Goal: Transaction & Acquisition: Obtain resource

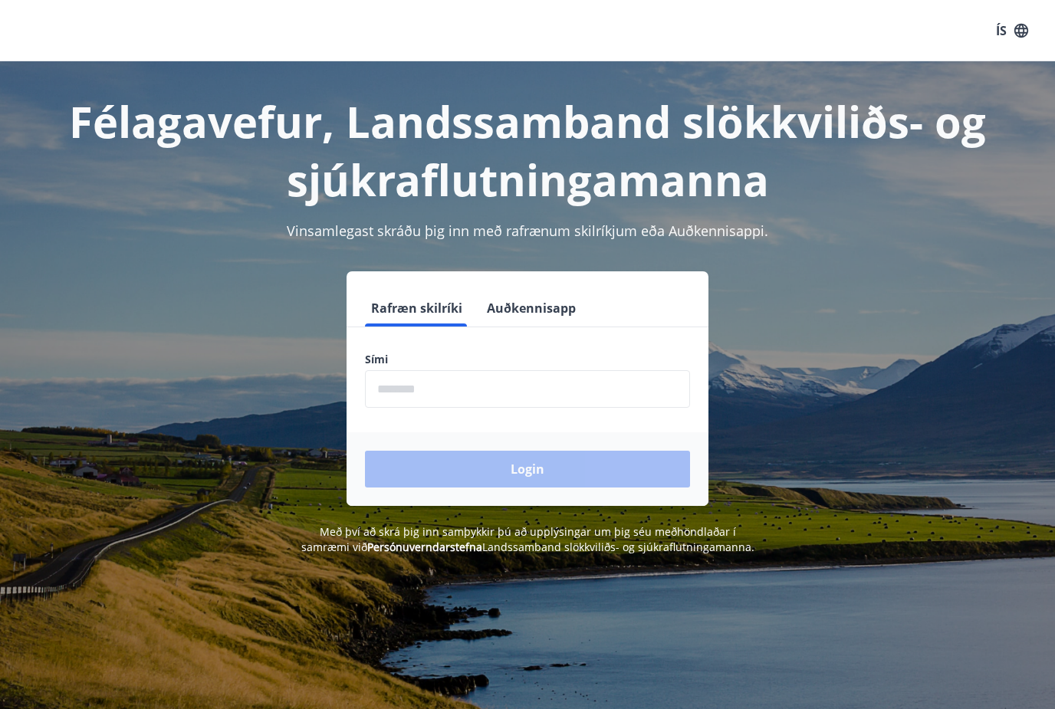
click at [511, 389] on input "phone" at bounding box center [527, 389] width 325 height 38
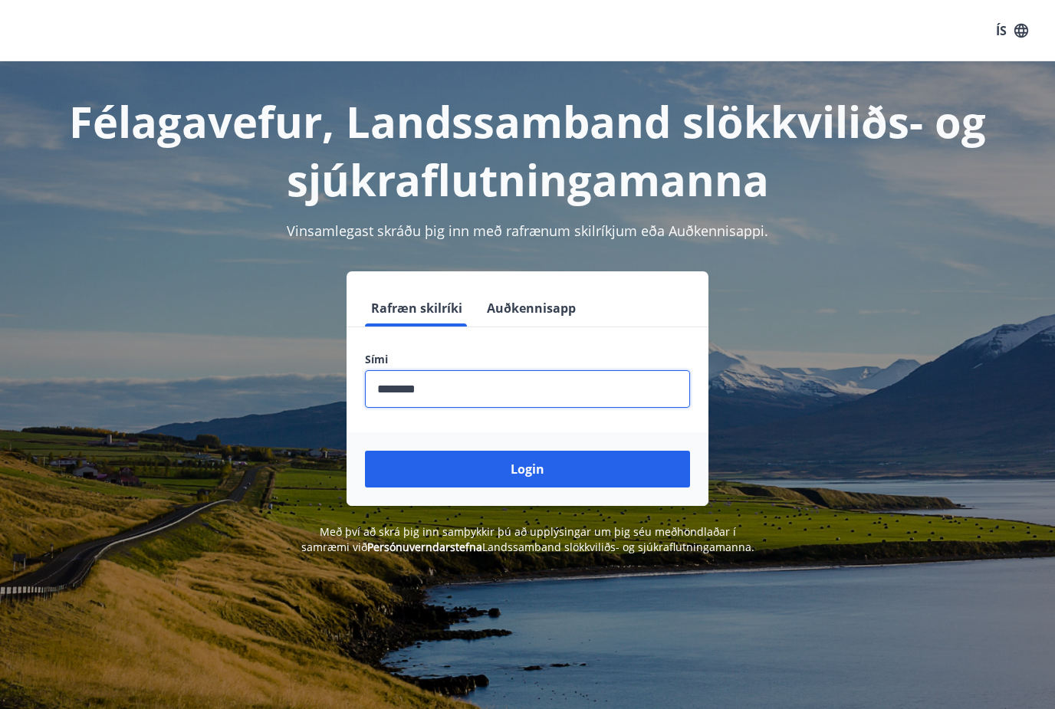
type input "********"
click at [528, 469] on button "Login" at bounding box center [527, 469] width 325 height 37
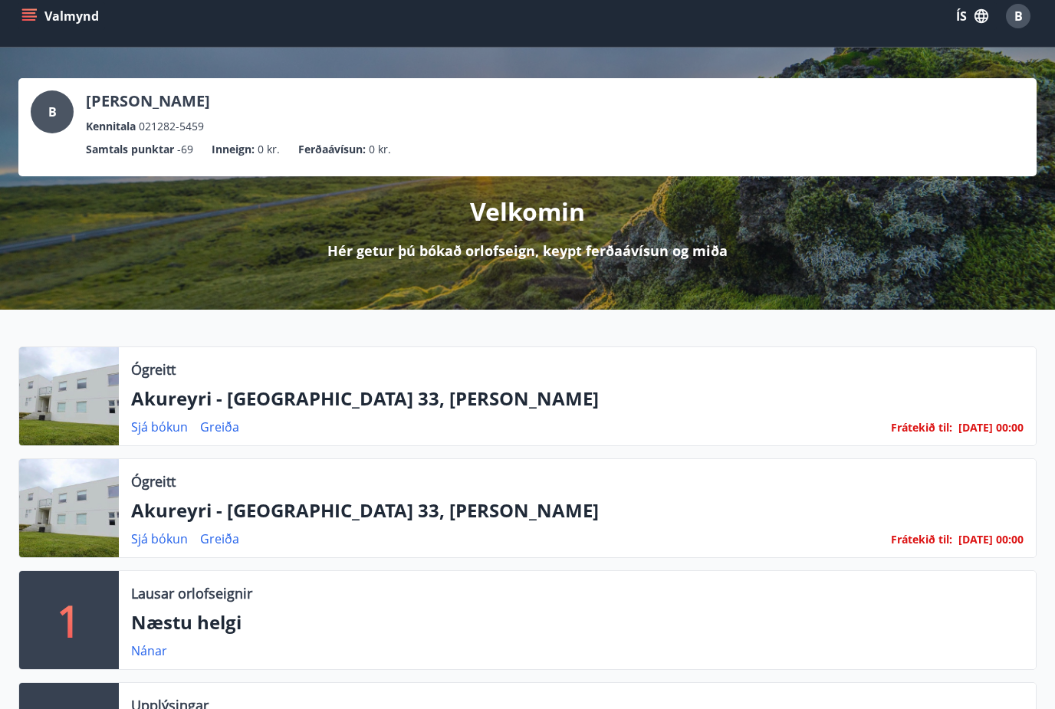
scroll to position [18, 0]
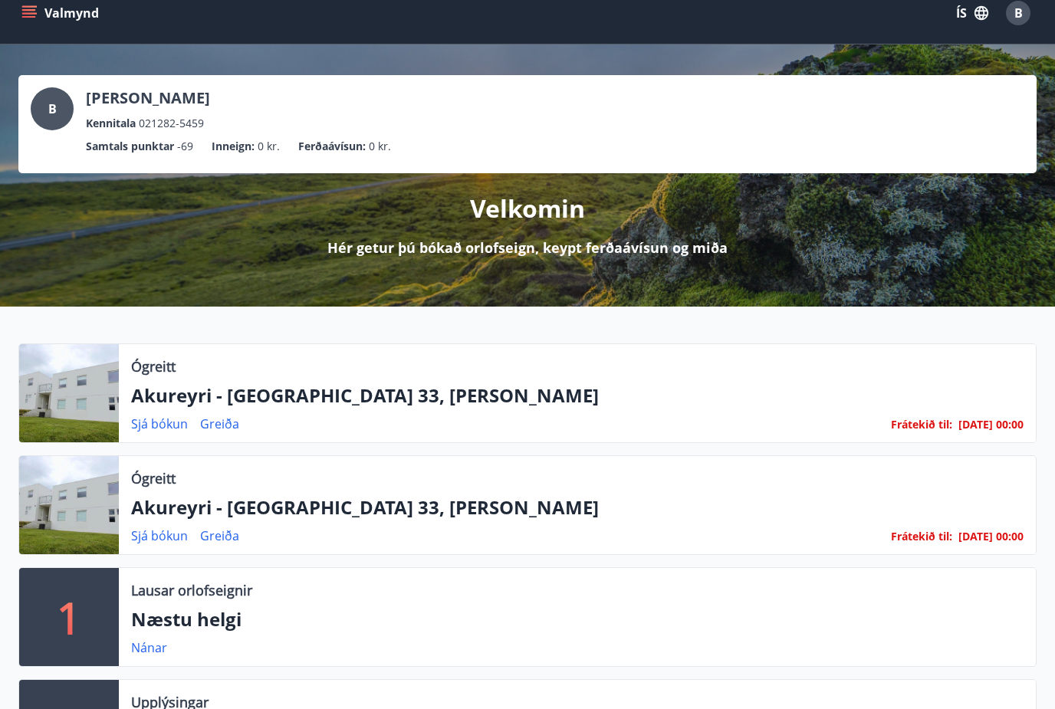
click at [66, 6] on button "Valmynd" at bounding box center [61, 13] width 87 height 28
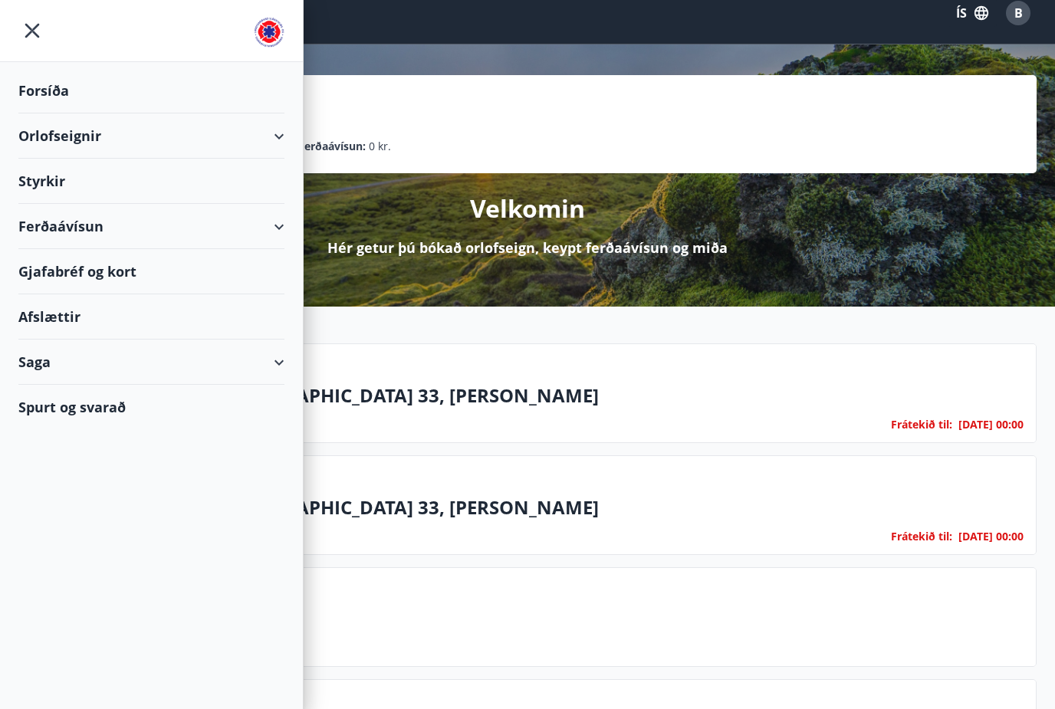
click at [277, 230] on div "Ferðaávísun" at bounding box center [151, 226] width 266 height 45
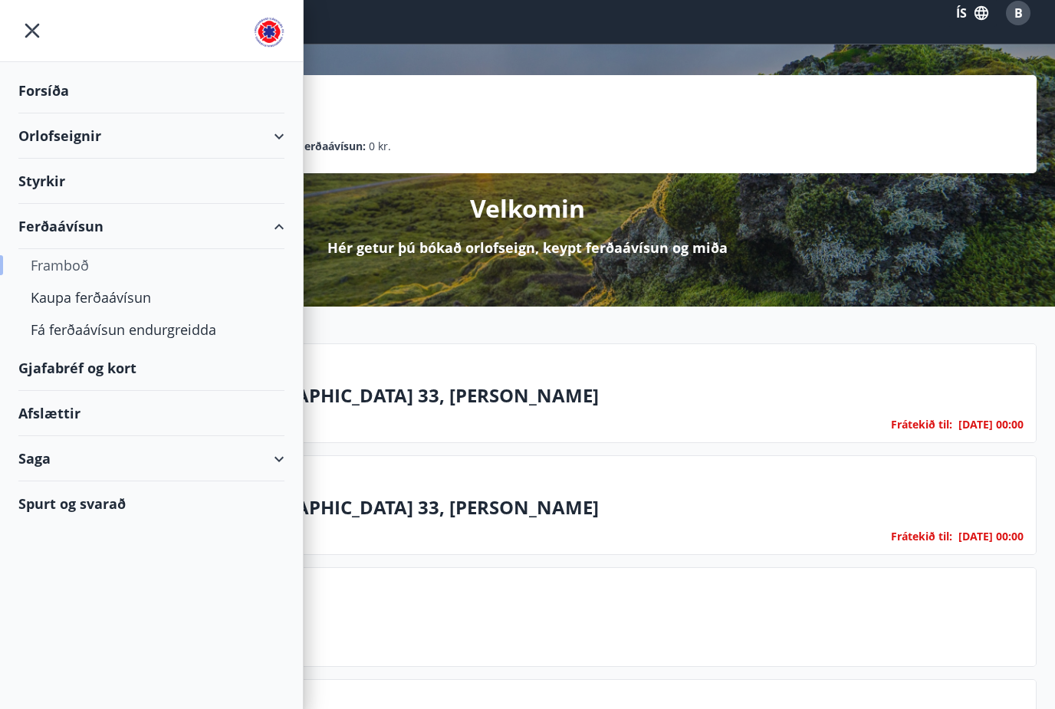
click at [67, 269] on div "Framboð" at bounding box center [152, 265] width 242 height 32
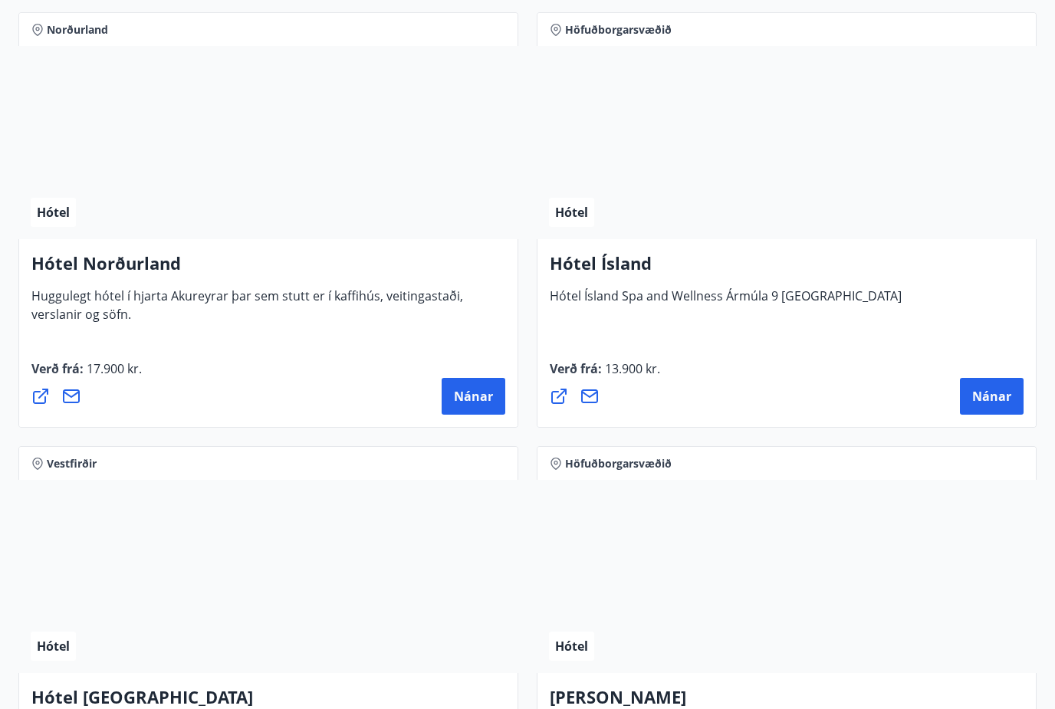
scroll to position [3223, 0]
